Goal: Find specific page/section: Find specific page/section

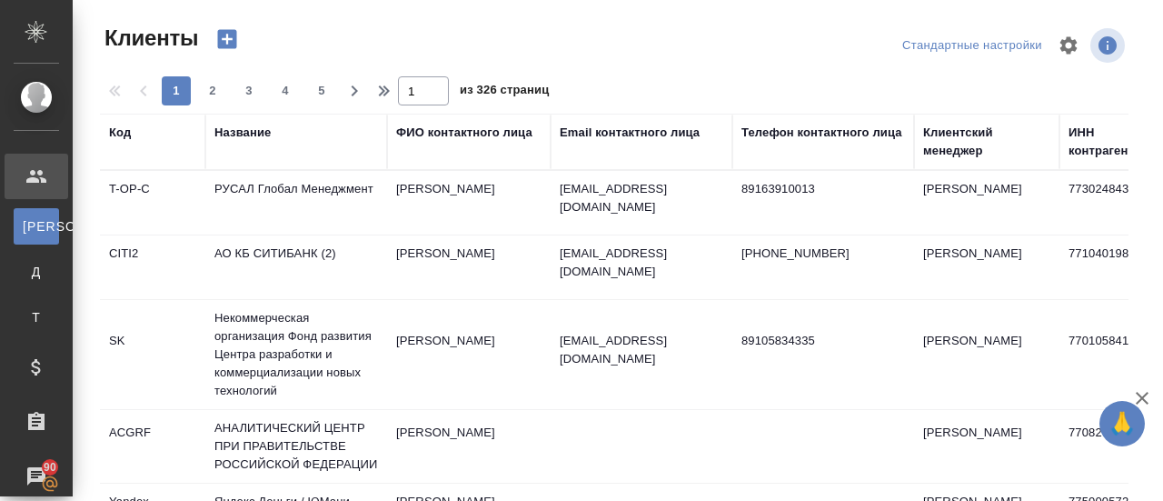
select select "RU"
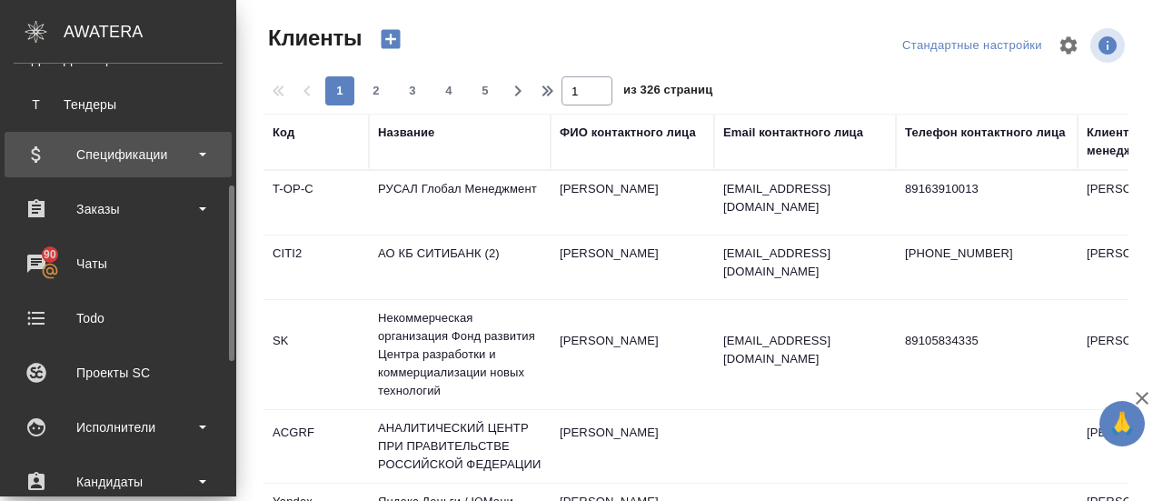
scroll to position [299, 0]
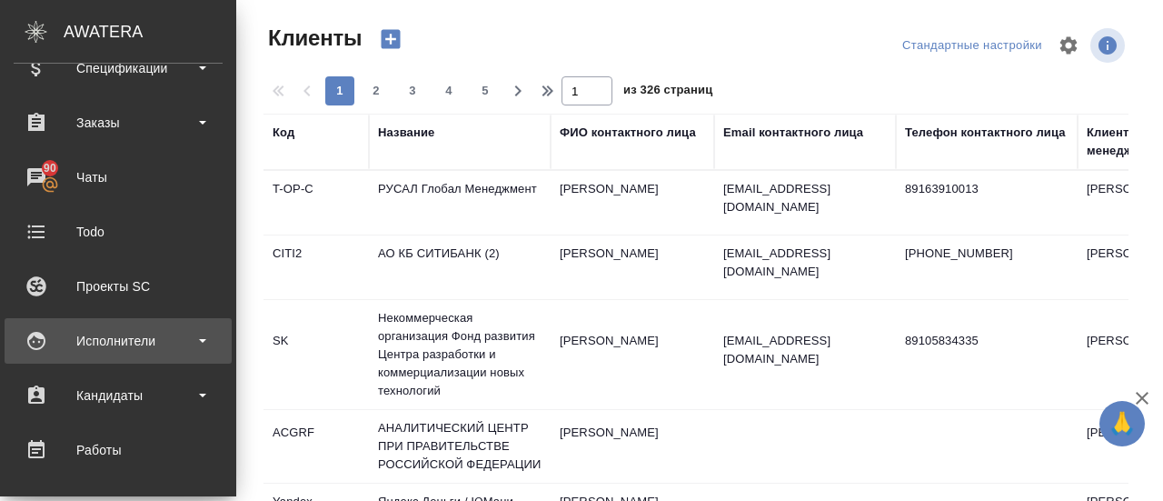
click at [103, 356] on div "Исполнители" at bounding box center [118, 340] width 227 height 45
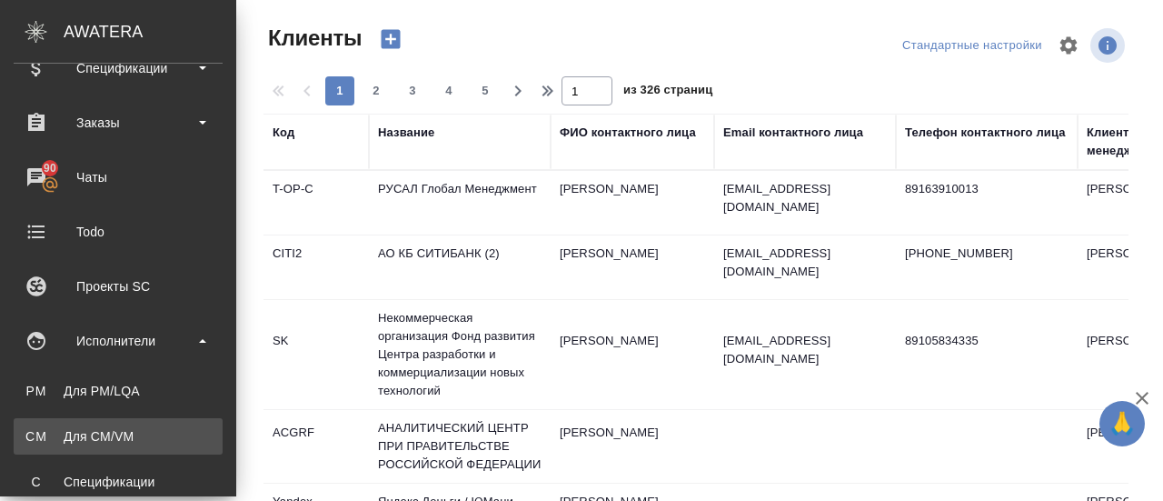
click at [102, 441] on div "Для CM/VM" at bounding box center [118, 436] width 191 height 18
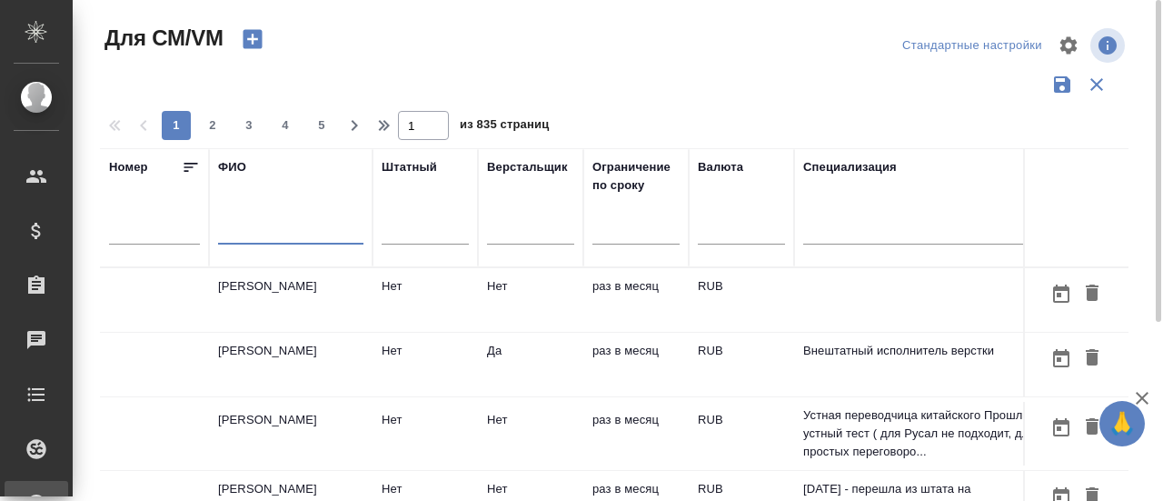
click at [235, 235] on input "text" at bounding box center [290, 233] width 145 height 23
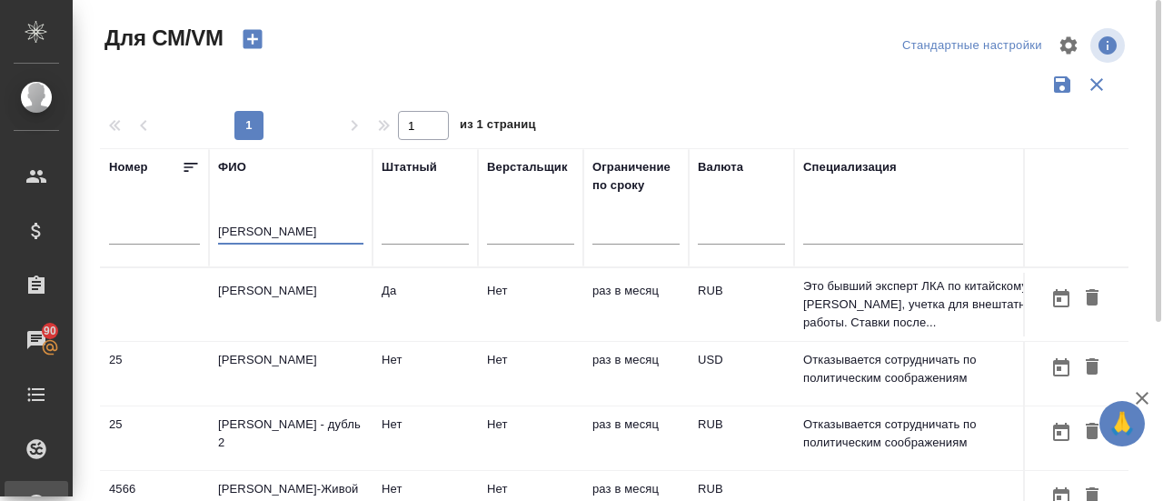
type input "[PERSON_NAME]"
click at [305, 288] on td "[PERSON_NAME]" at bounding box center [291, 305] width 164 height 64
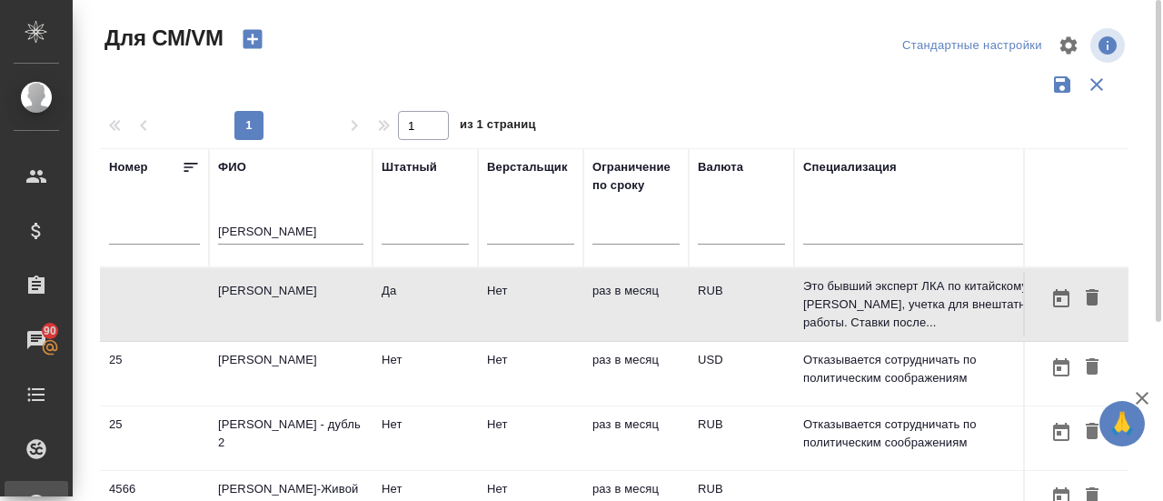
click at [305, 288] on td "[PERSON_NAME]" at bounding box center [291, 305] width 164 height 64
